Goal: Task Accomplishment & Management: Manage account settings

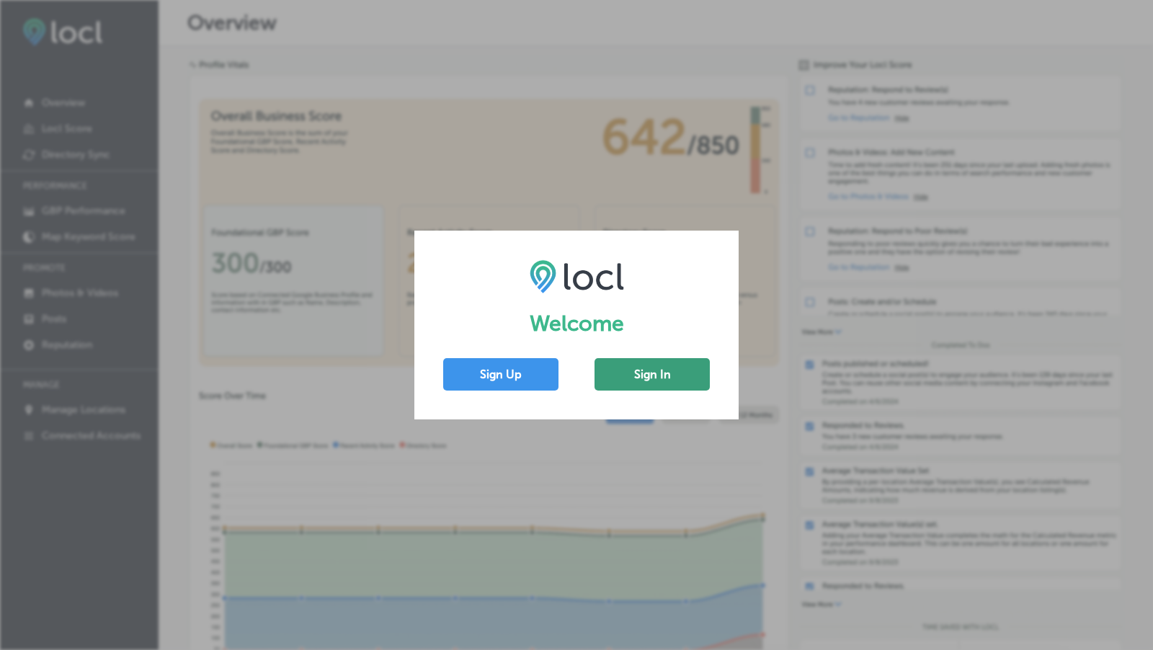
click at [658, 388] on button "Sign In" at bounding box center [652, 374] width 115 height 32
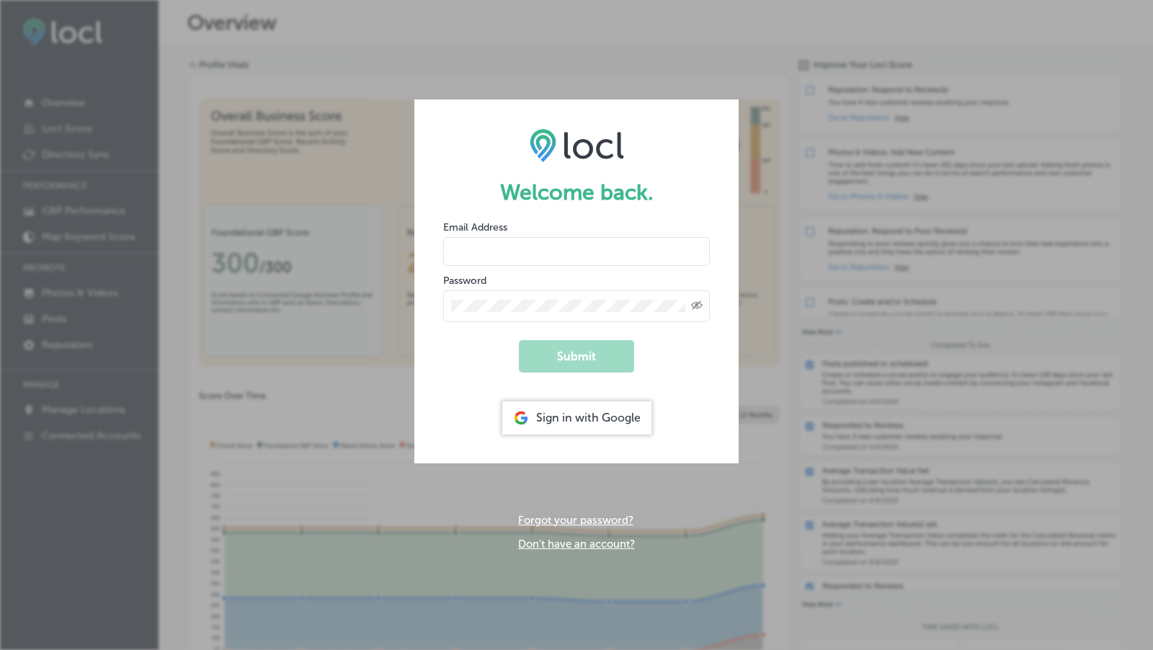
click at [536, 259] on input "email" at bounding box center [576, 251] width 267 height 29
type input "d"
drag, startPoint x: 583, startPoint y: 260, endPoint x: 468, endPoint y: 248, distance: 115.2
click at [468, 248] on input "Danille Laual" at bounding box center [576, 251] width 267 height 29
type input "D"
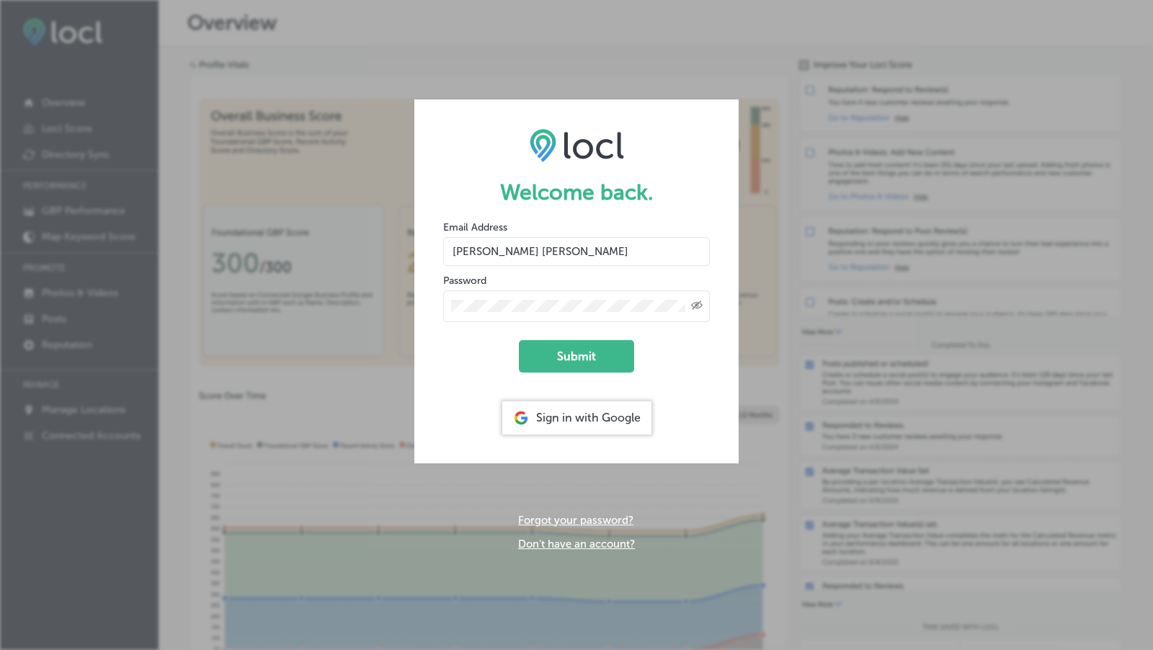
click at [696, 308] on icon "Created with Sketch." at bounding box center [697, 305] width 12 height 9
drag, startPoint x: 558, startPoint y: 246, endPoint x: 457, endPoint y: 252, distance: 101.1
click at [457, 252] on input "DANIELLE LAUREL" at bounding box center [576, 251] width 267 height 29
click at [560, 347] on button "Submit" at bounding box center [576, 356] width 115 height 32
click at [574, 254] on input "Danielle Laurel" at bounding box center [576, 251] width 267 height 29
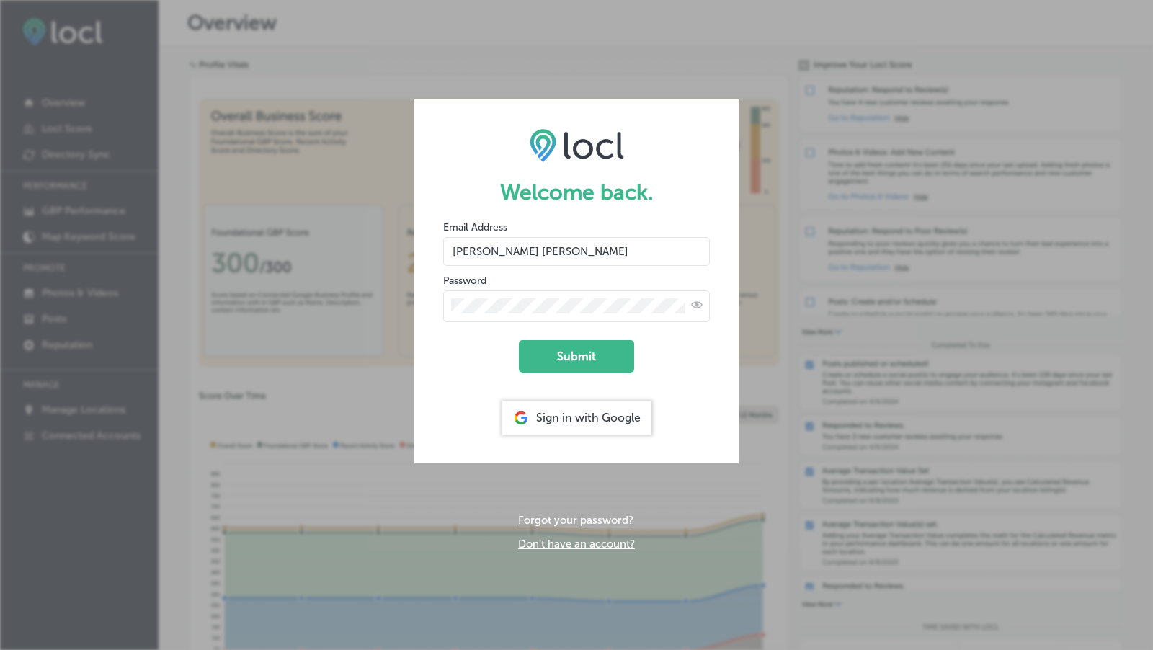
click at [690, 369] on form "Welcome back. Email Address Danielle Laurel Password Submit Sign in with Google" at bounding box center [576, 280] width 324 height 363
click at [607, 347] on button "Submit" at bounding box center [576, 356] width 115 height 32
drag, startPoint x: 542, startPoint y: 253, endPoint x: 497, endPoint y: 254, distance: 45.4
click at [497, 254] on input "Danielle Laurel" at bounding box center [576, 251] width 267 height 29
click at [497, 252] on input "Danielle Laurel" at bounding box center [576, 251] width 267 height 29
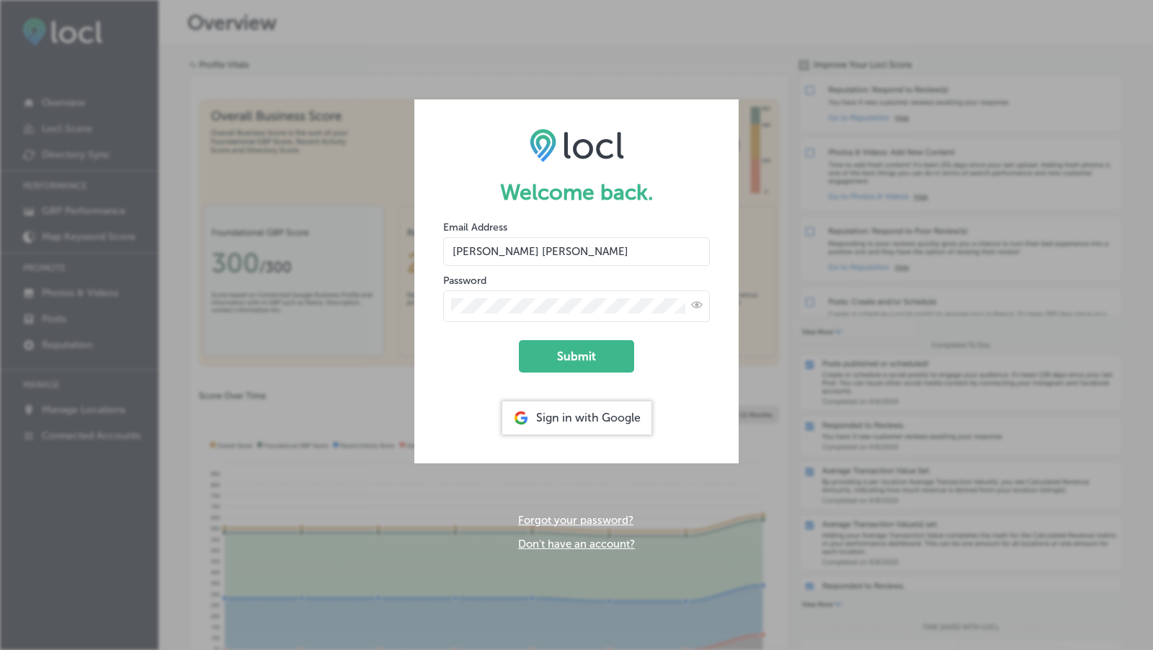
click at [537, 248] on input "Danielle Laurel" at bounding box center [576, 251] width 267 height 29
click at [460, 254] on input "Danielle" at bounding box center [576, 251] width 267 height 29
click at [510, 257] on input "danielle" at bounding box center [576, 251] width 267 height 29
type input "danielle@rcisportsmanagement.com"
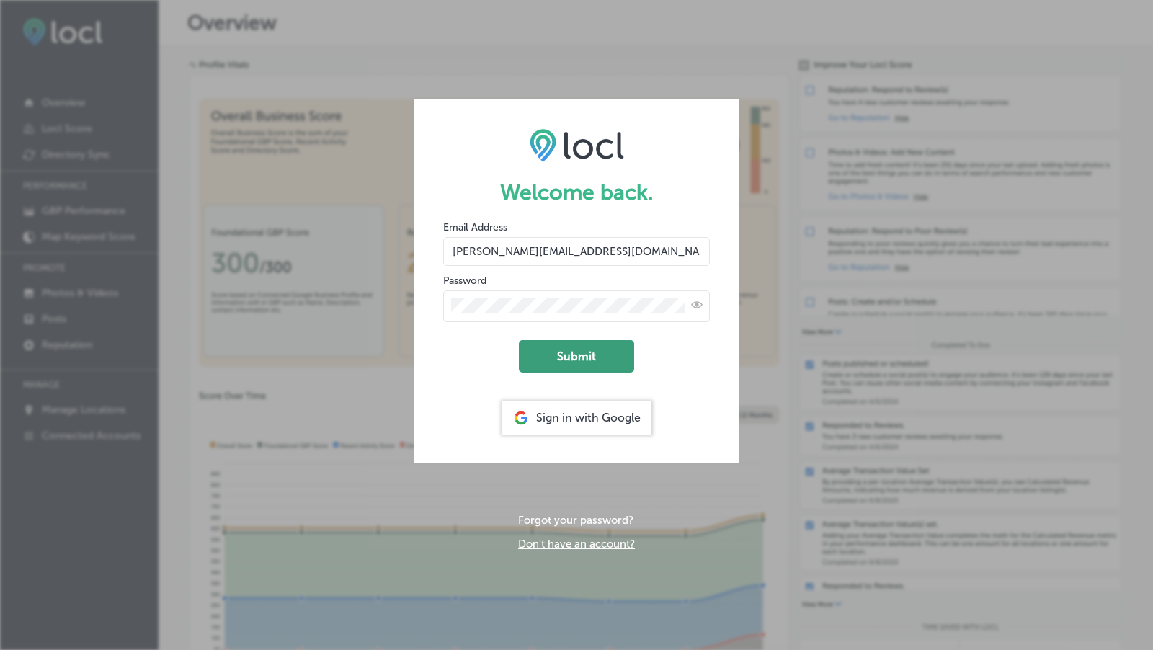
click at [570, 356] on button "Submit" at bounding box center [576, 356] width 115 height 32
